Goal: Obtain resource: Obtain resource

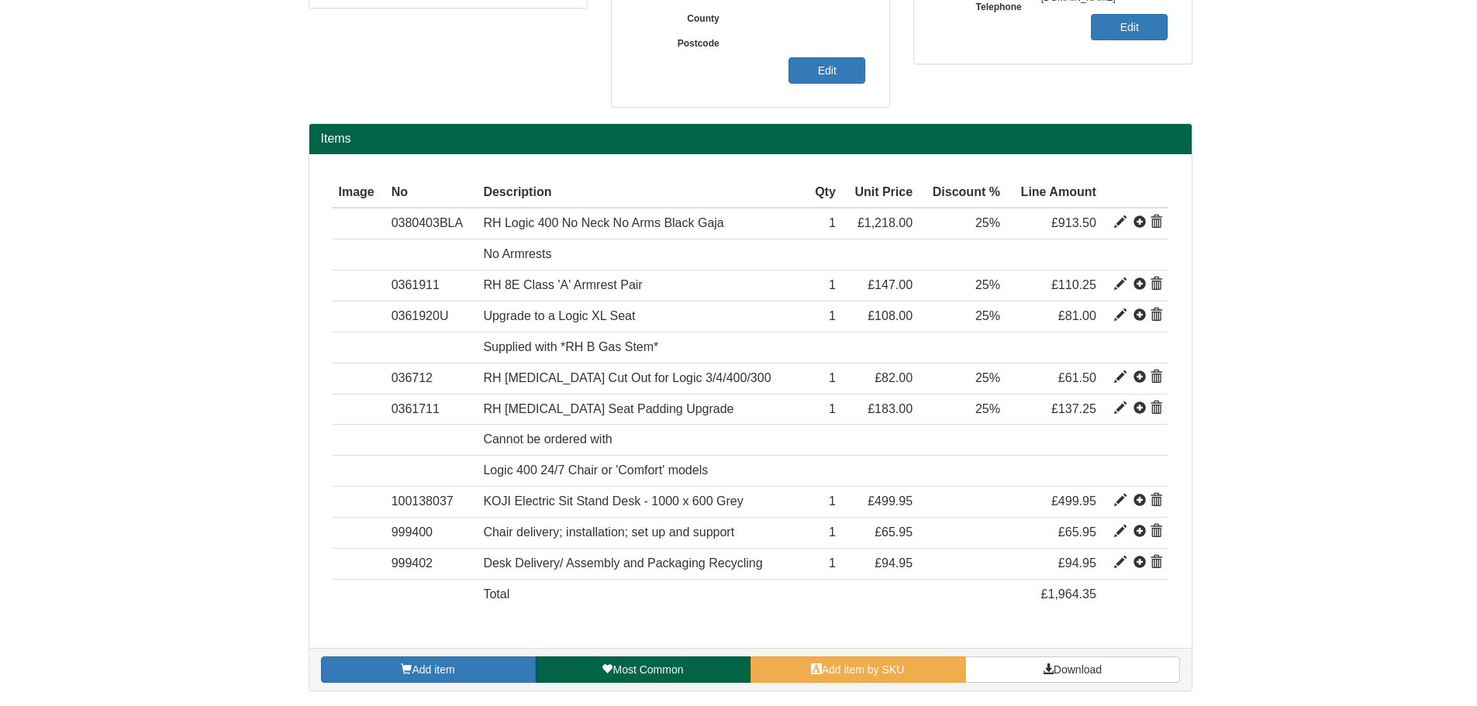
scroll to position [420, 0]
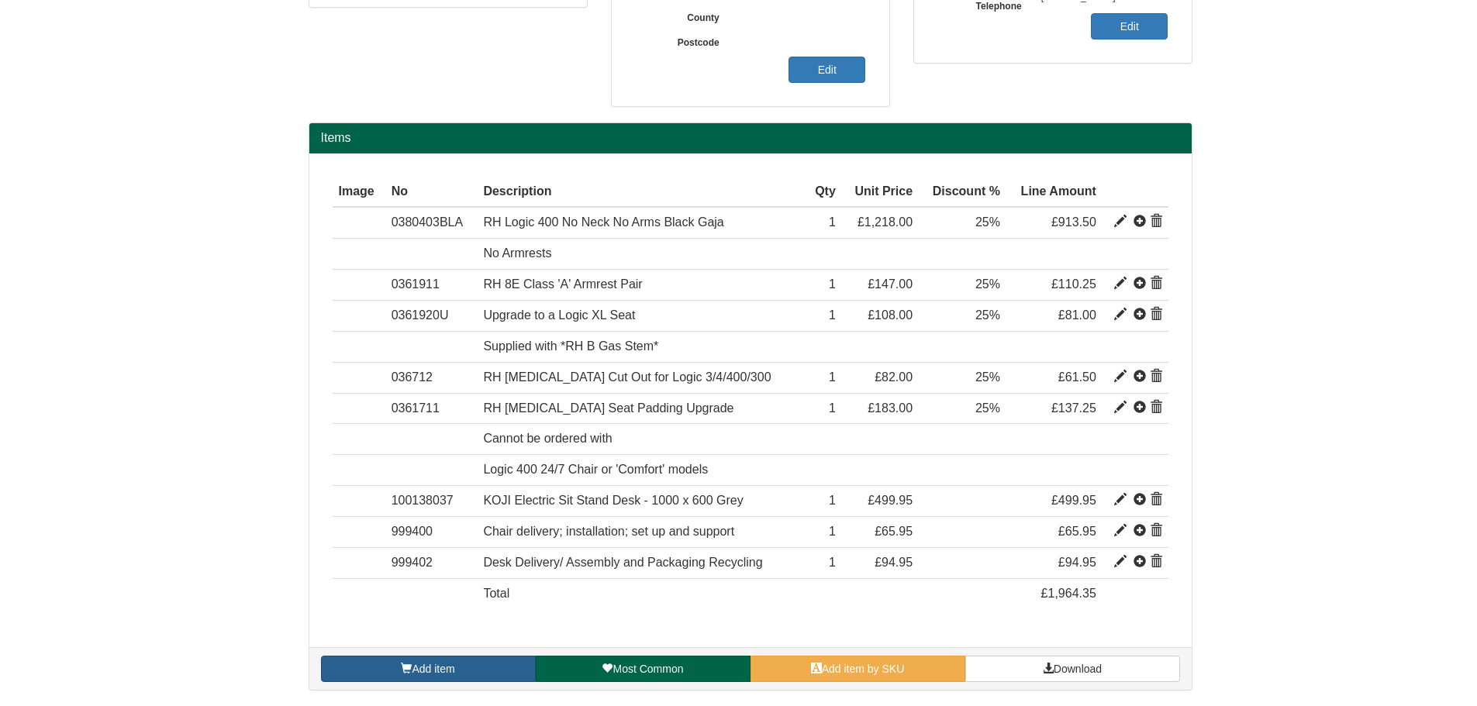
click at [460, 672] on link "Add item" at bounding box center [428, 669] width 215 height 26
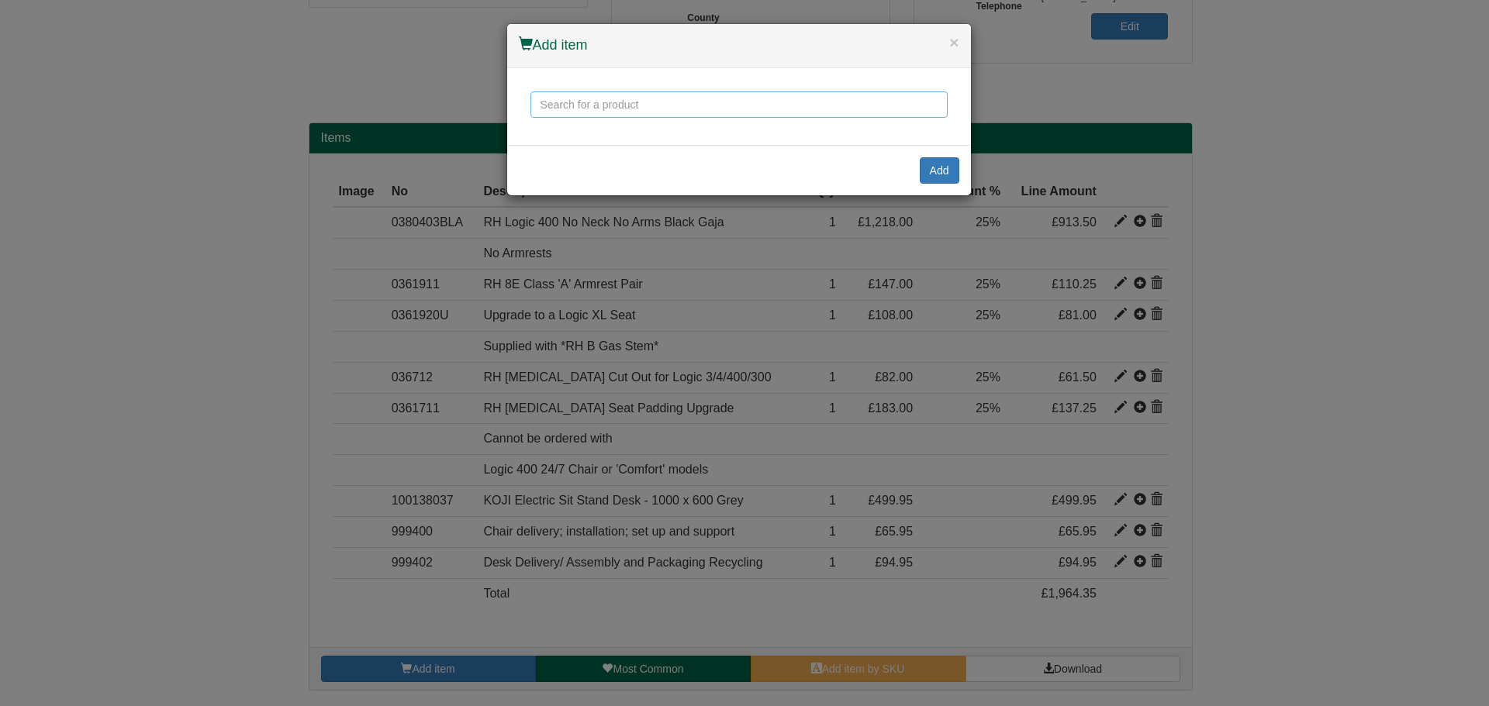
click at [560, 112] on input "text" at bounding box center [738, 105] width 417 height 26
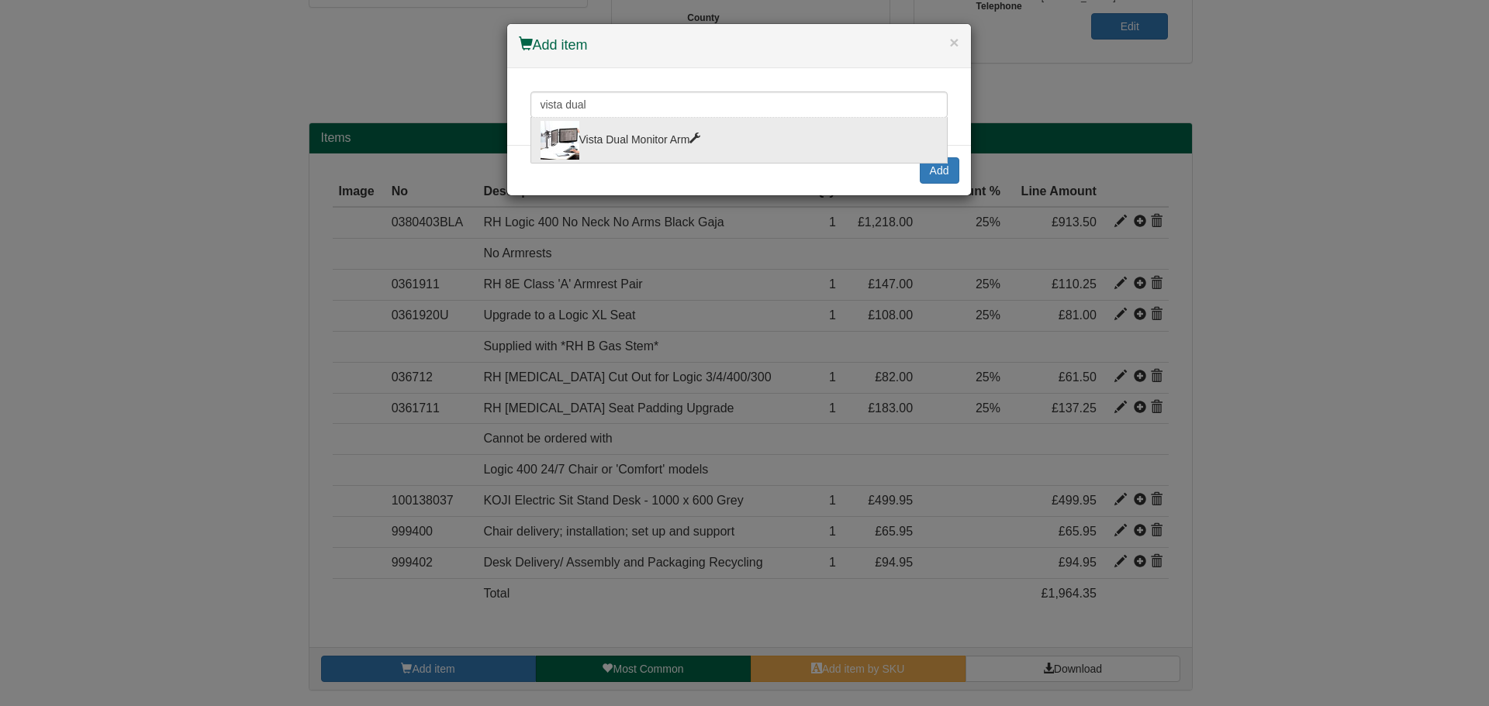
click at [608, 132] on div "Vista Dual Monitor Arm" at bounding box center [739, 140] width 397 height 39
type input "Vista Dual Monitor Arm"
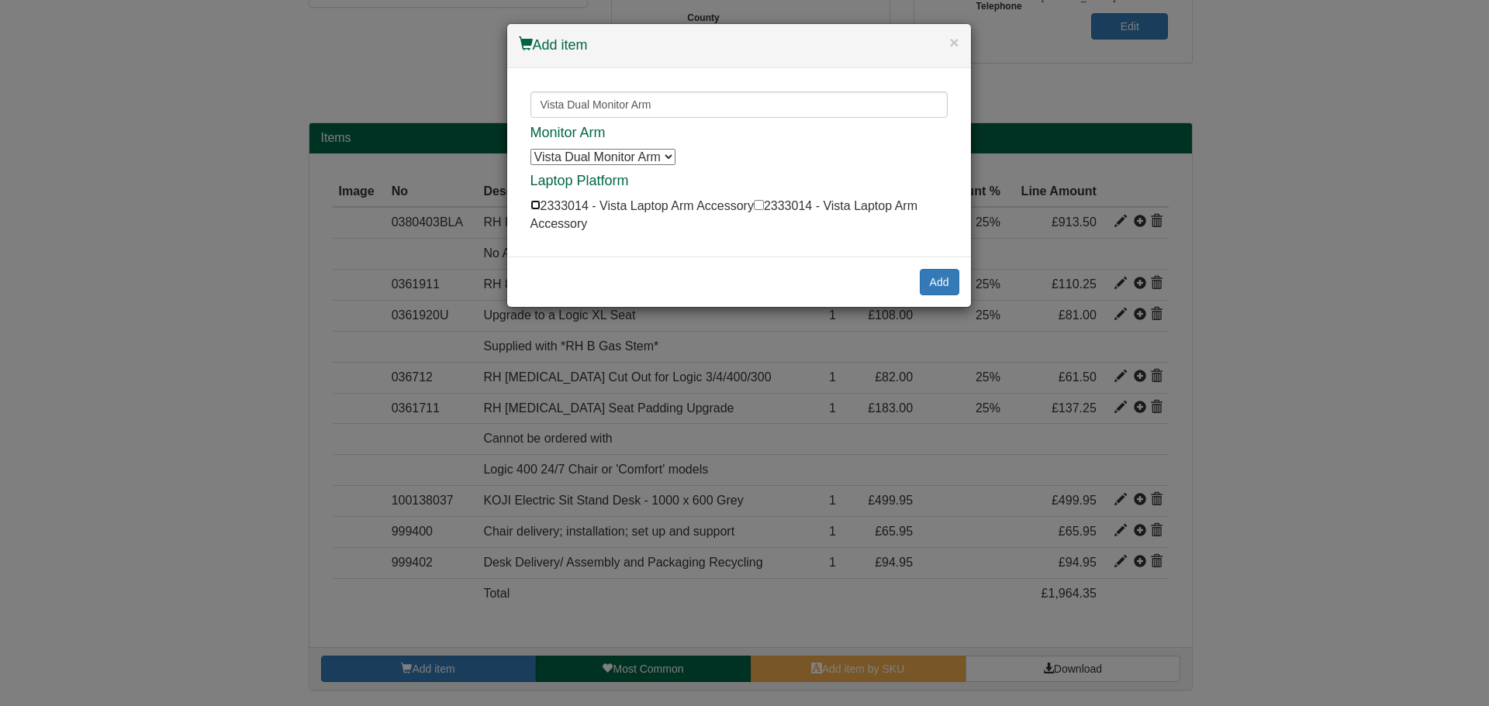
click at [534, 205] on input "checkbox" at bounding box center [535, 205] width 10 height 10
checkbox input "true"
click at [934, 279] on button "Add" at bounding box center [940, 282] width 40 height 26
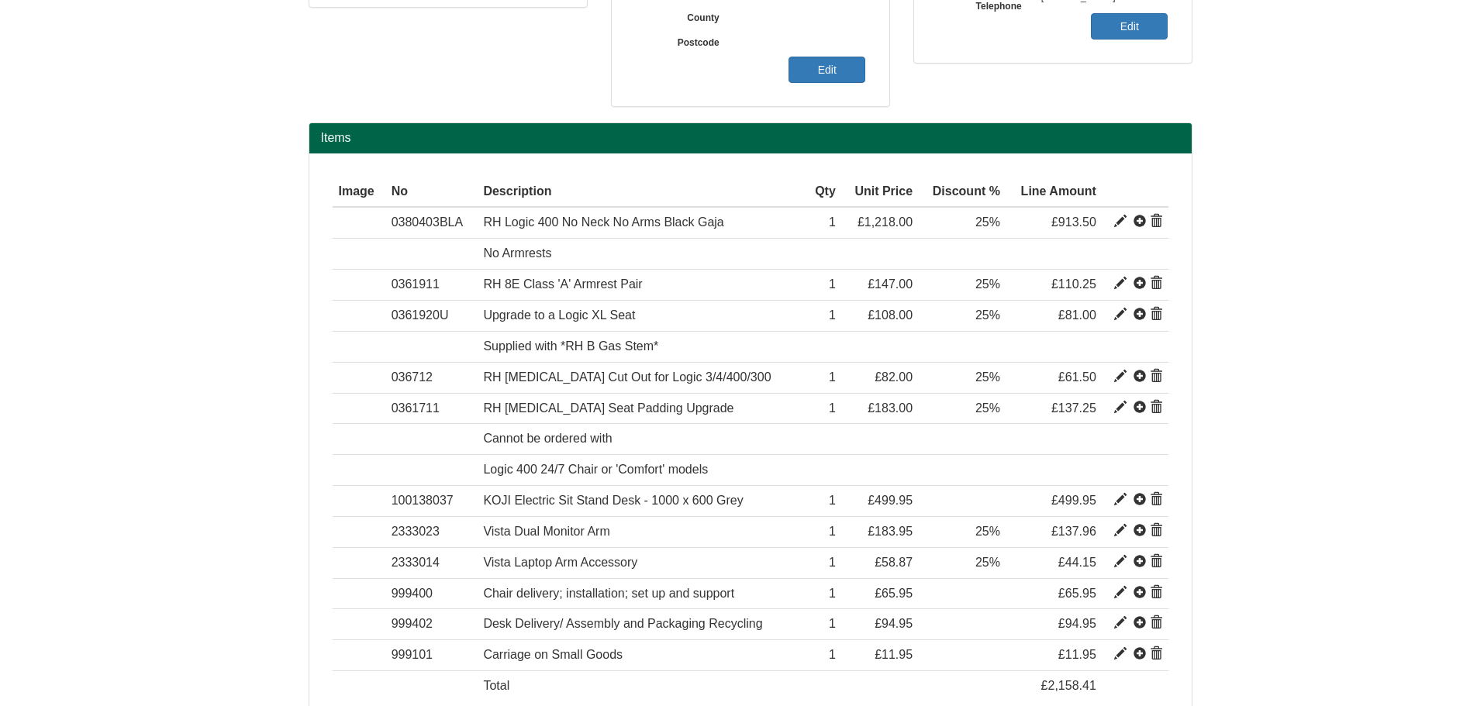
scroll to position [513, 0]
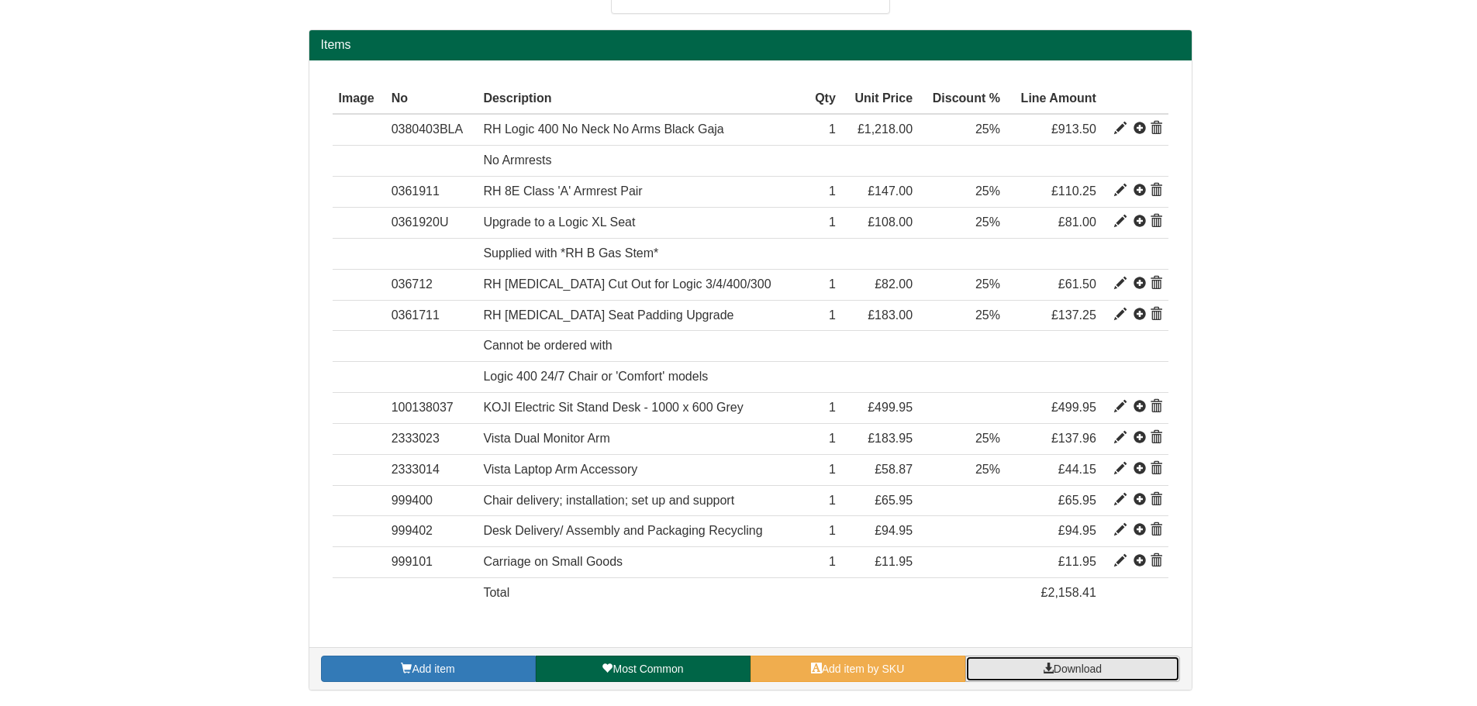
click at [1036, 668] on link "Download" at bounding box center [1072, 669] width 215 height 26
